Goal: Task Accomplishment & Management: Use online tool/utility

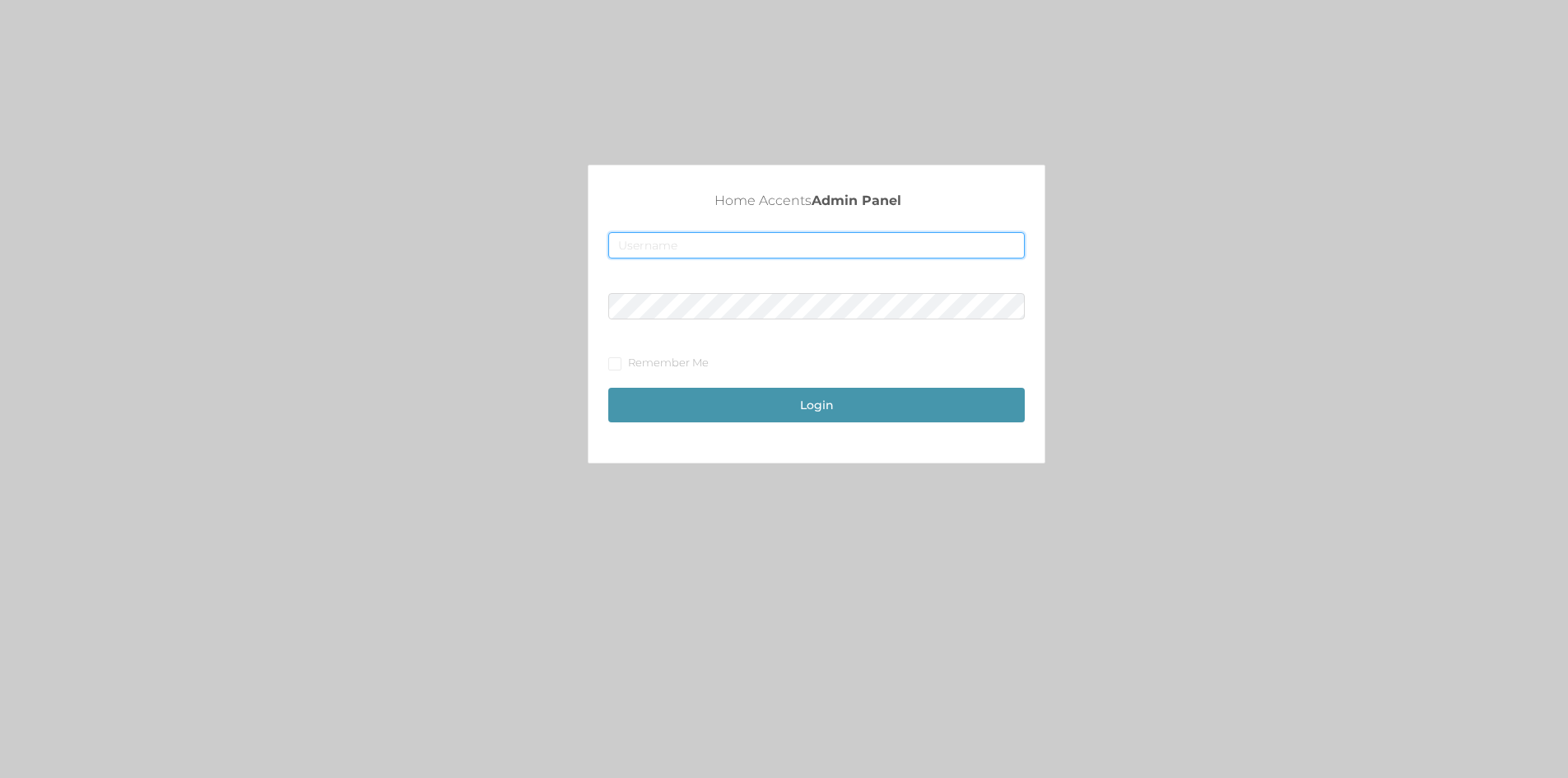
click at [652, 246] on input "text" at bounding box center [816, 245] width 416 height 26
type input "[EMAIL_ADDRESS][DOMAIN_NAME]"
click at [608, 388] on button "Login" at bounding box center [816, 405] width 416 height 34
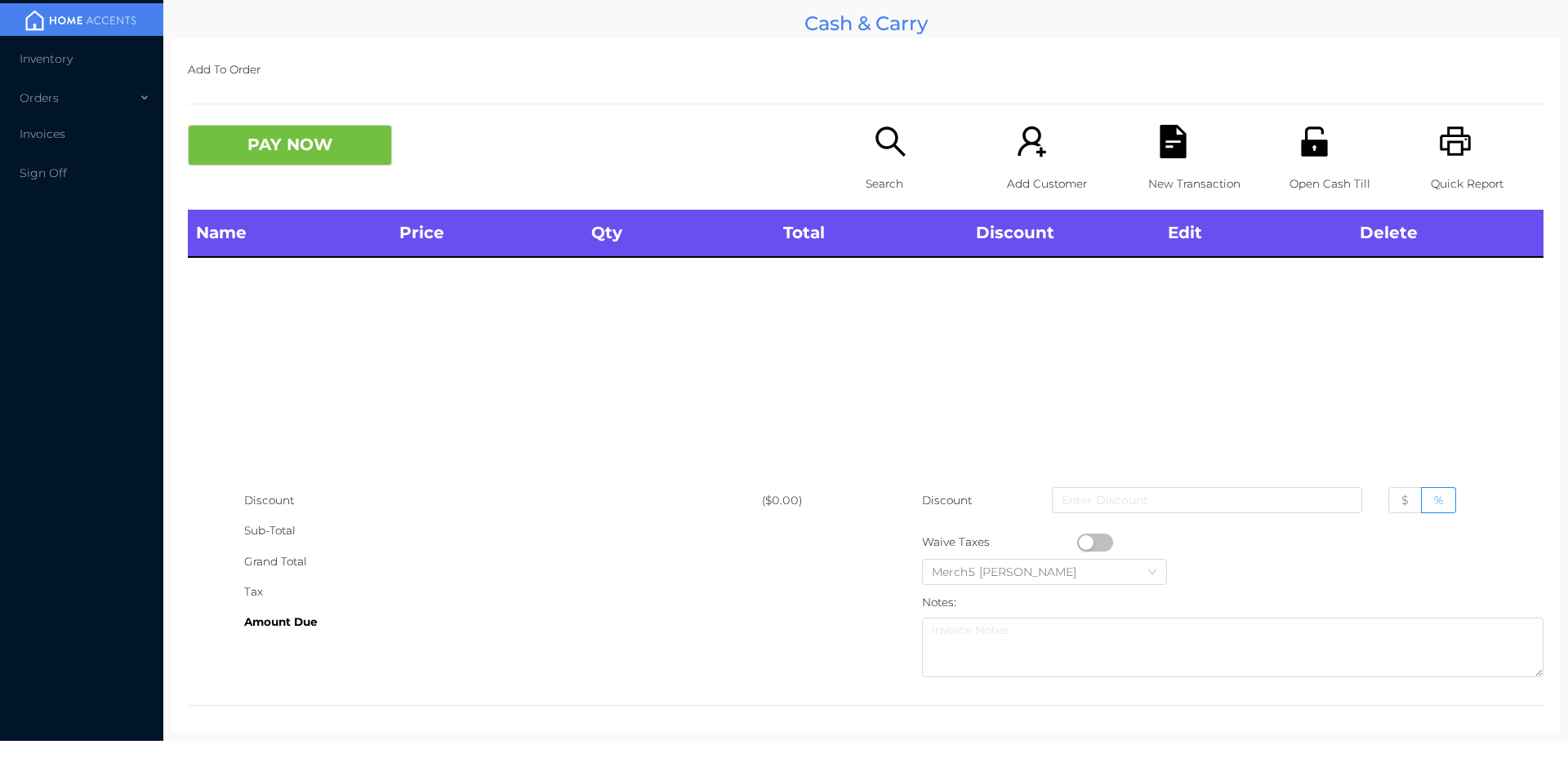
click at [899, 147] on icon "icon: search" at bounding box center [889, 141] width 33 height 33
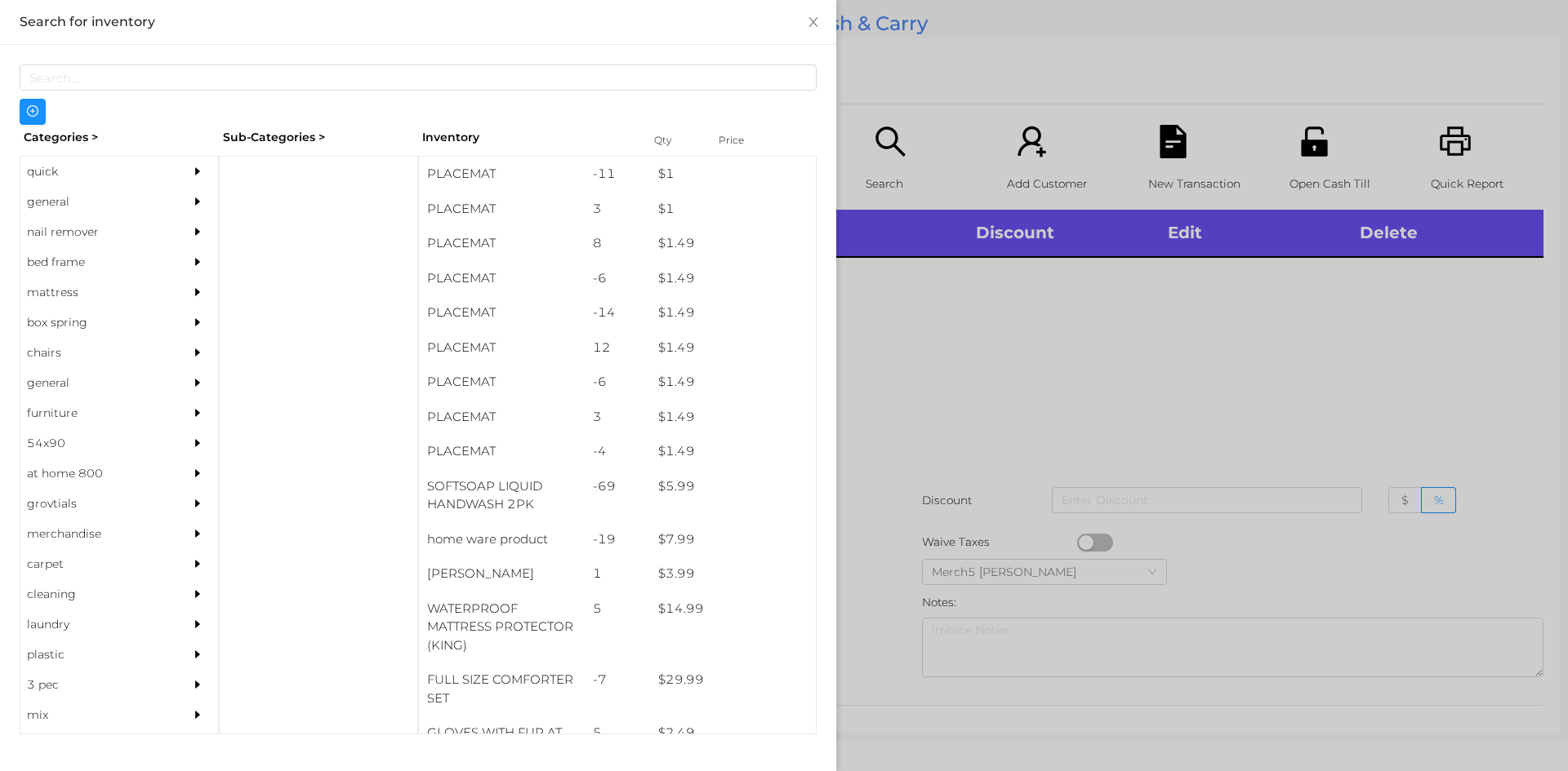
click at [151, 189] on div "general" at bounding box center [95, 202] width 148 height 30
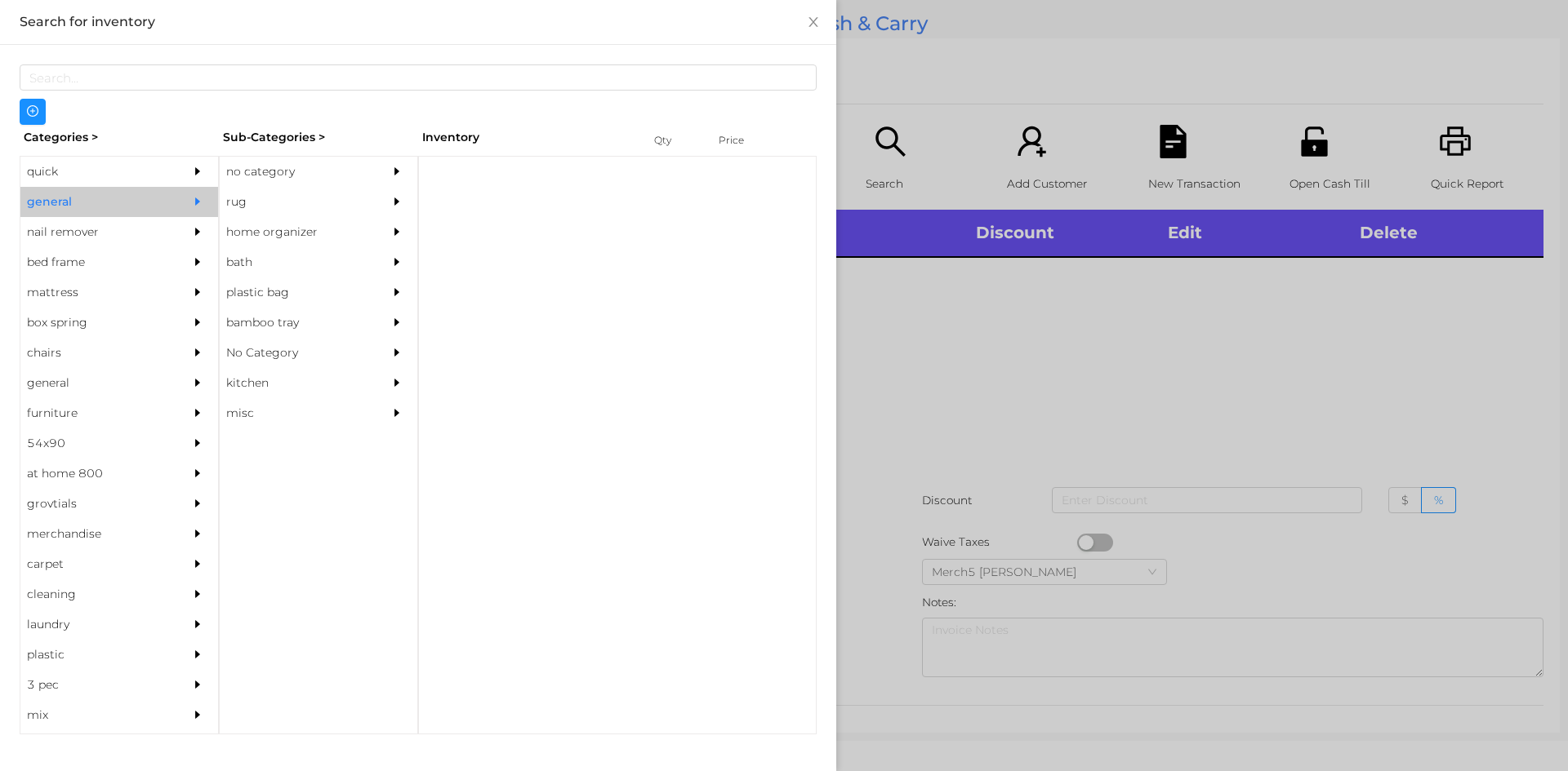
click at [344, 167] on div "no category" at bounding box center [294, 172] width 148 height 30
click at [367, 165] on div "no category" at bounding box center [294, 172] width 148 height 30
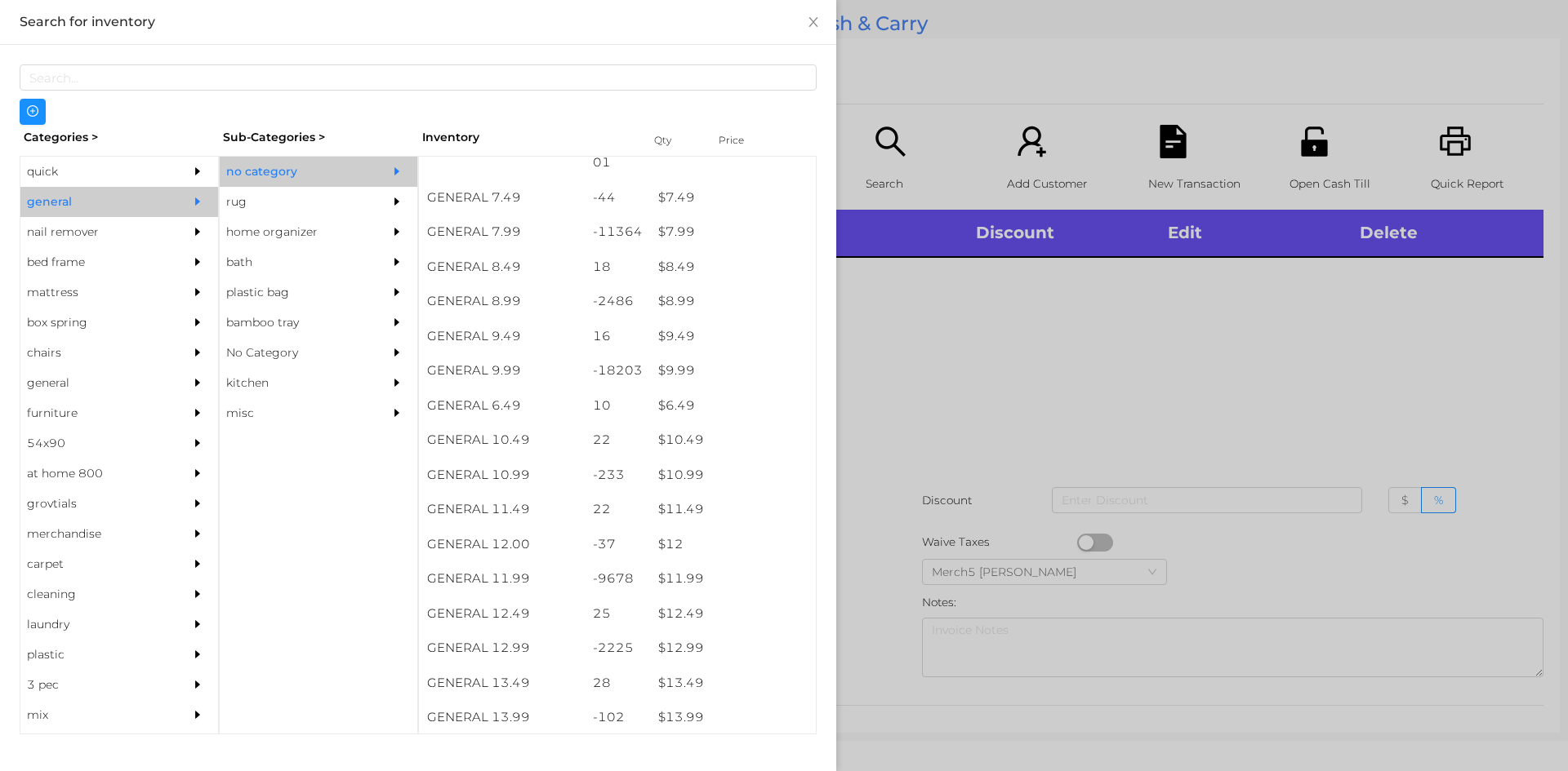
scroll to position [898, 0]
click at [1178, 412] on div at bounding box center [784, 385] width 1568 height 771
